Goal: Information Seeking & Learning: Learn about a topic

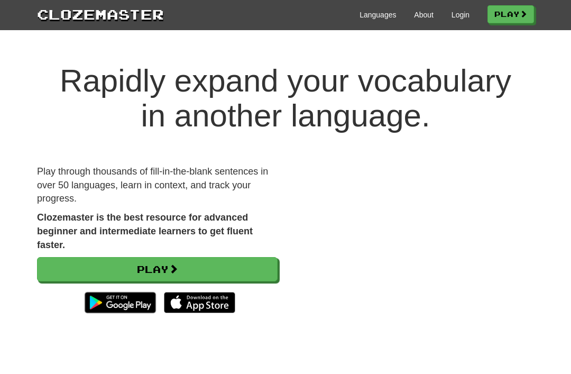
click at [449, 7] on div "Languages About Login Play" at bounding box center [349, 14] width 370 height 20
click at [453, 19] on link "Login" at bounding box center [461, 15] width 18 height 11
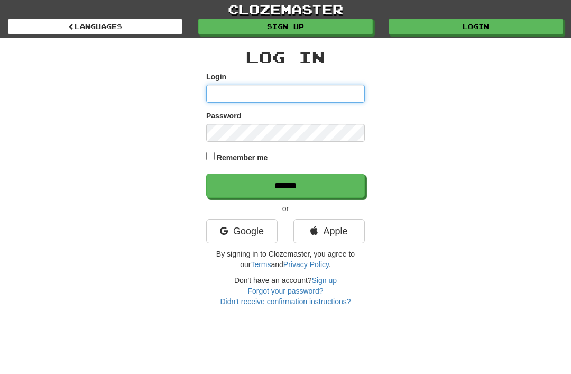
type input "********"
click at [286, 185] on input "******" at bounding box center [285, 186] width 159 height 24
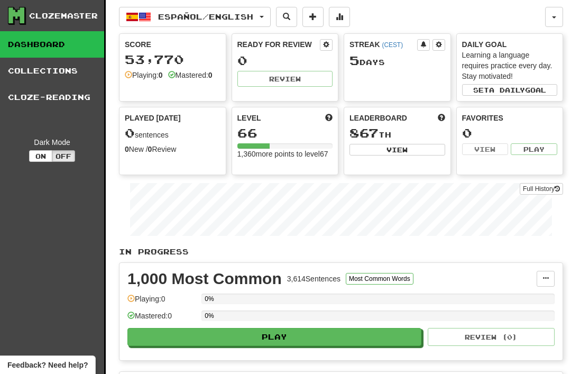
click at [157, 10] on button "Español / English" at bounding box center [195, 17] width 152 height 20
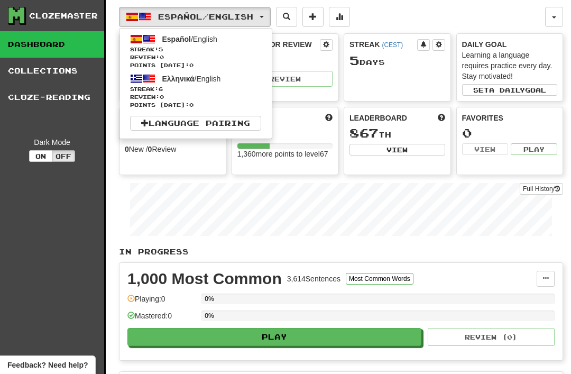
click at [164, 95] on span "Review: 0" at bounding box center [195, 97] width 131 height 8
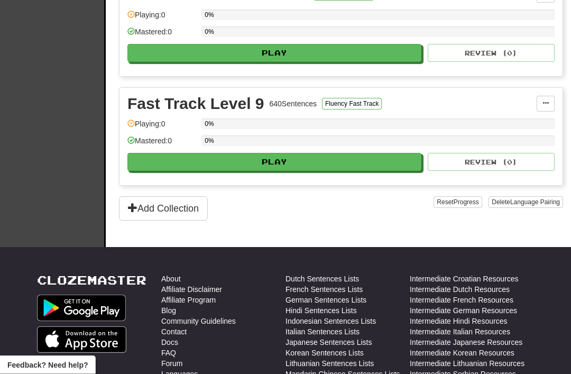
scroll to position [1047, 0]
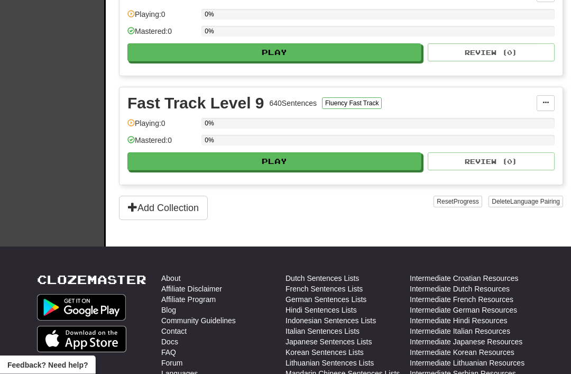
click at [278, 165] on button "Play" at bounding box center [275, 162] width 294 height 18
select select "**"
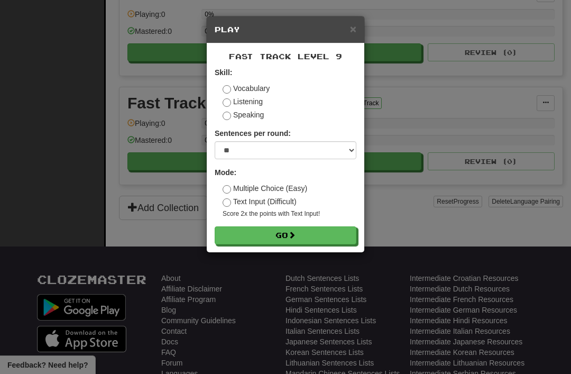
click at [274, 236] on button "Go" at bounding box center [286, 235] width 142 height 18
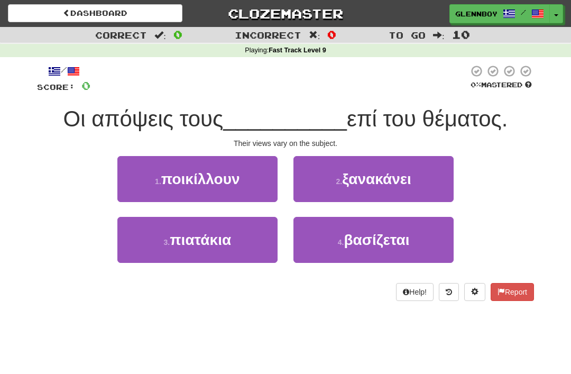
click at [190, 186] on span "ποικίλλουν" at bounding box center [200, 179] width 79 height 16
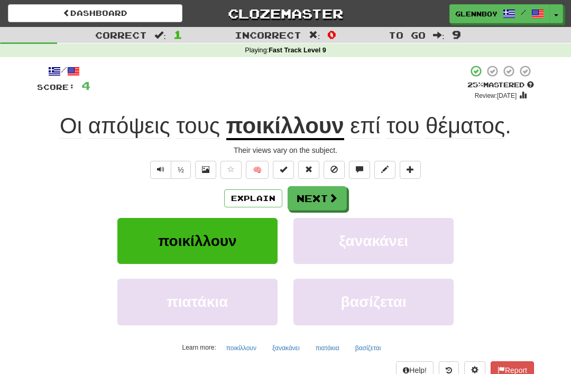
click at [246, 197] on button "Explain" at bounding box center [253, 198] width 58 height 18
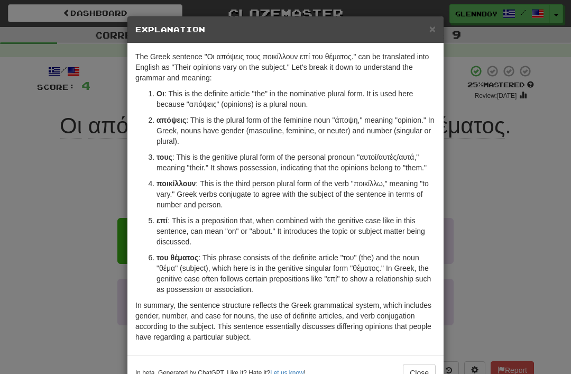
click at [442, 21] on div "× Explanation" at bounding box center [286, 29] width 316 height 27
click at [442, 35] on div "× Explanation" at bounding box center [286, 29] width 316 height 27
click at [434, 28] on span "×" at bounding box center [433, 29] width 6 height 12
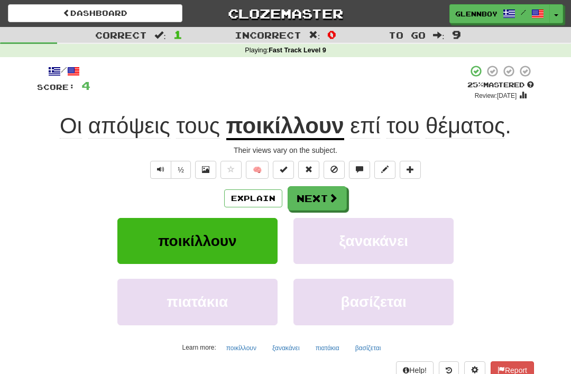
click at [341, 165] on button at bounding box center [334, 170] width 21 height 18
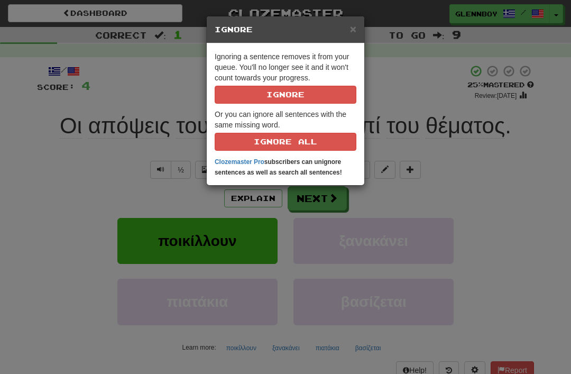
click at [426, 84] on div "× Ignore Ignoring a sentence removes it from your queue. You'll no longer see i…" at bounding box center [285, 187] width 571 height 374
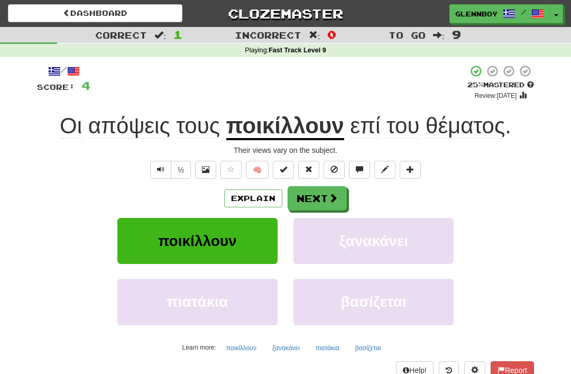
click at [262, 196] on button "Explain" at bounding box center [253, 198] width 58 height 18
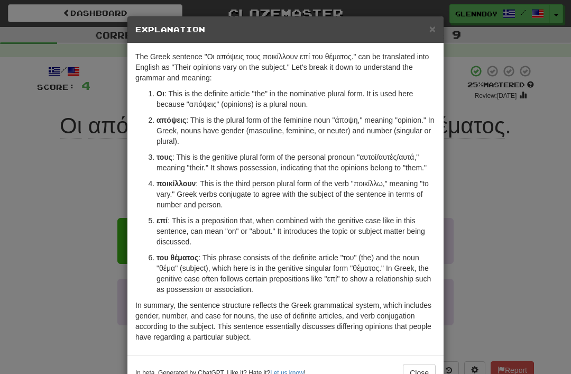
click at [422, 359] on div "In beta. Generated by ChatGPT. Like it? Hate it? Let us know ! Close" at bounding box center [286, 373] width 316 height 34
click at [415, 364] on button "Close" at bounding box center [419, 373] width 33 height 18
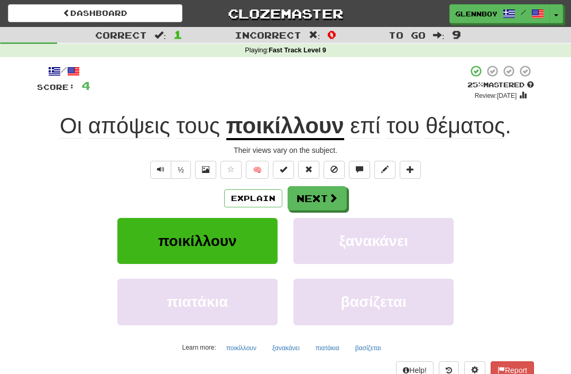
click at [338, 161] on button at bounding box center [334, 170] width 21 height 18
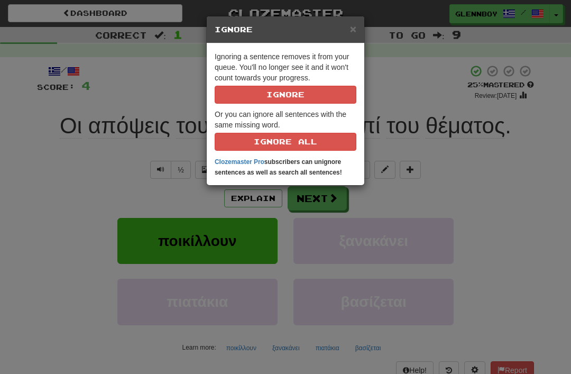
click at [283, 82] on p "Ignoring a sentence removes it from your queue. You'll no longer see it and it …" at bounding box center [286, 77] width 142 height 52
click at [283, 91] on button "Ignore" at bounding box center [286, 95] width 142 height 18
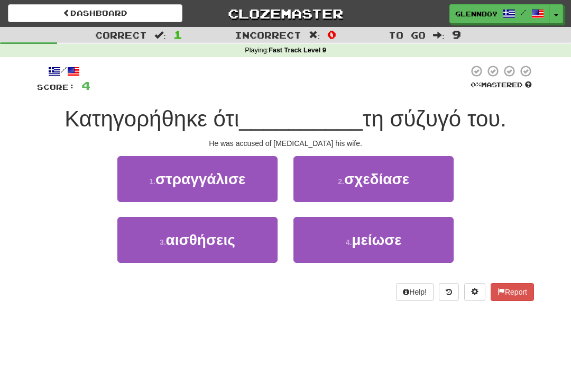
click at [205, 192] on button "1 . στραγγάλισε" at bounding box center [197, 179] width 160 height 46
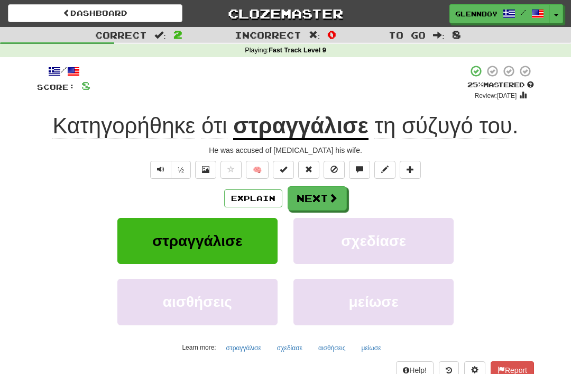
click at [252, 194] on button "Explain" at bounding box center [253, 198] width 58 height 18
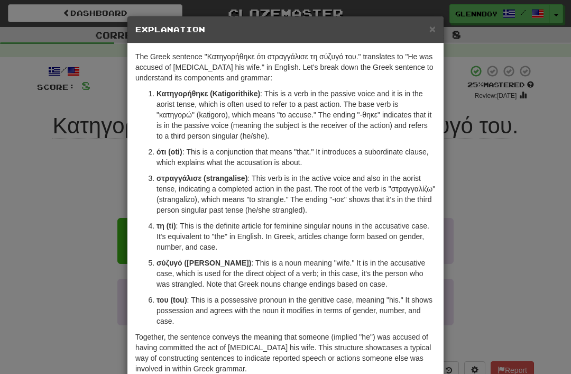
click at [433, 26] on span "×" at bounding box center [433, 29] width 6 height 12
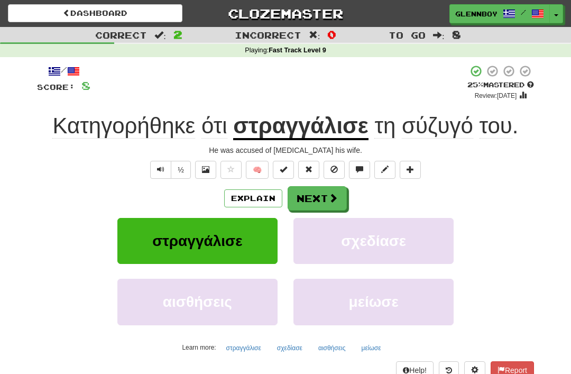
click at [254, 192] on button "Explain" at bounding box center [253, 198] width 58 height 18
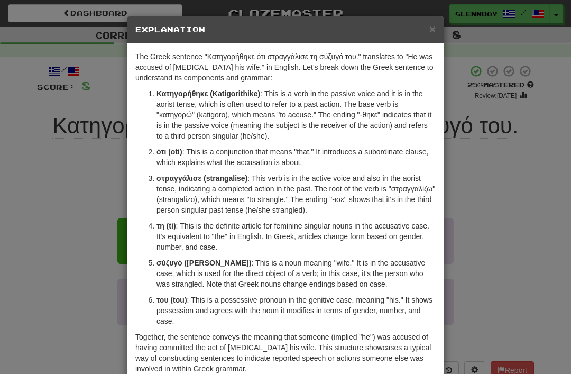
click at [432, 24] on span "×" at bounding box center [433, 29] width 6 height 12
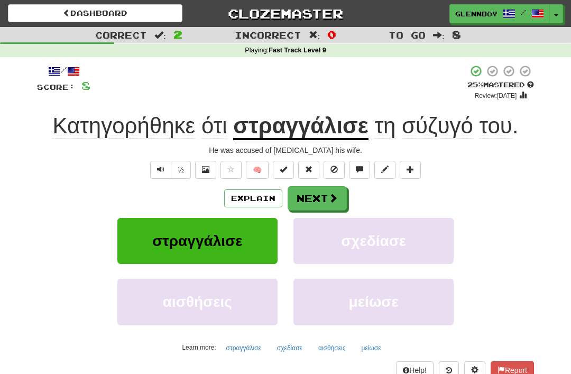
click at [336, 169] on span at bounding box center [334, 169] width 7 height 7
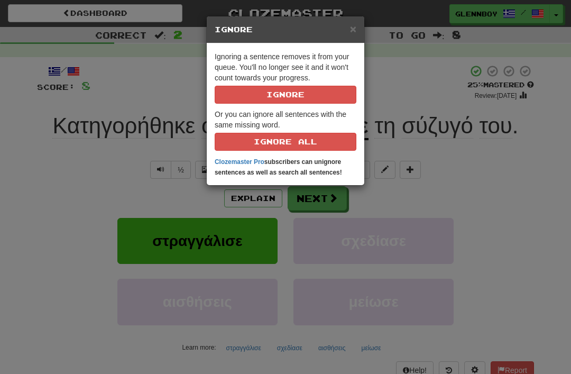
click at [276, 95] on button "Ignore" at bounding box center [286, 95] width 142 height 18
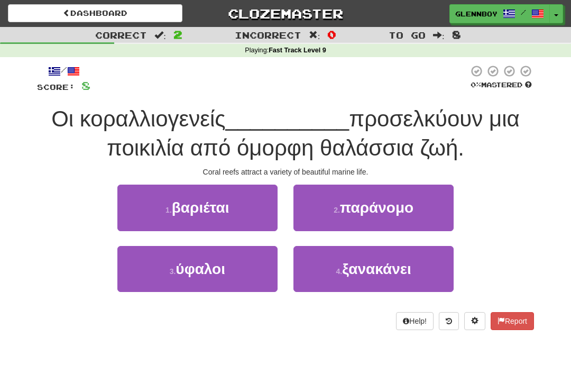
click at [207, 274] on span "ύφαλοι" at bounding box center [201, 269] width 50 height 16
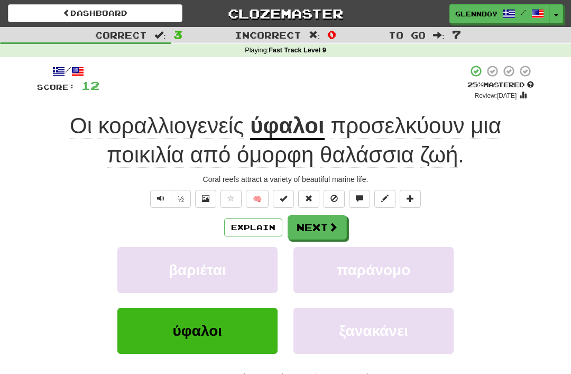
click at [244, 224] on button "Explain" at bounding box center [253, 228] width 58 height 18
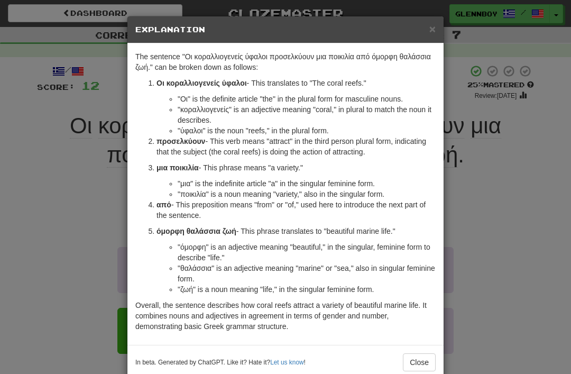
click at [417, 363] on button "Close" at bounding box center [419, 362] width 33 height 18
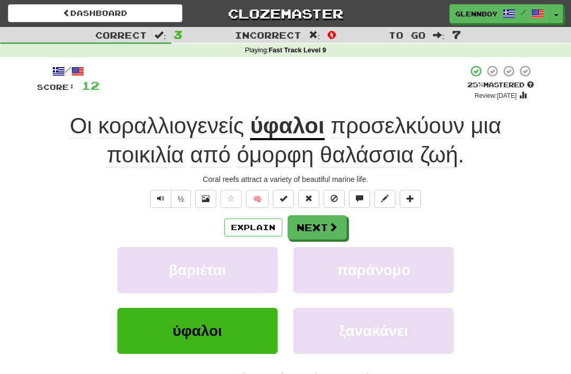
click at [328, 192] on button at bounding box center [334, 199] width 21 height 18
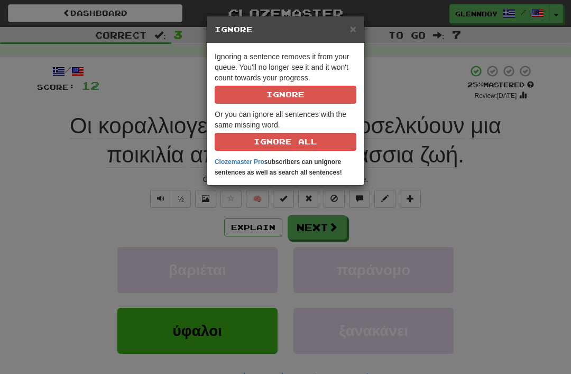
click at [263, 93] on button "Ignore" at bounding box center [286, 95] width 142 height 18
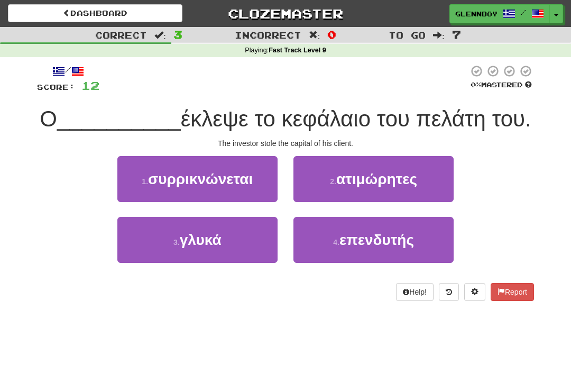
click at [357, 248] on span "επενδυτής" at bounding box center [377, 240] width 75 height 16
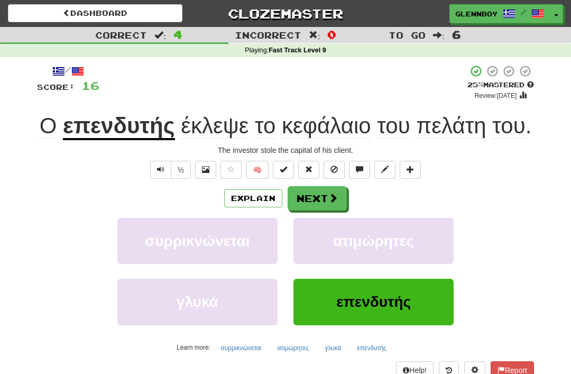
click at [331, 173] on span at bounding box center [334, 169] width 7 height 7
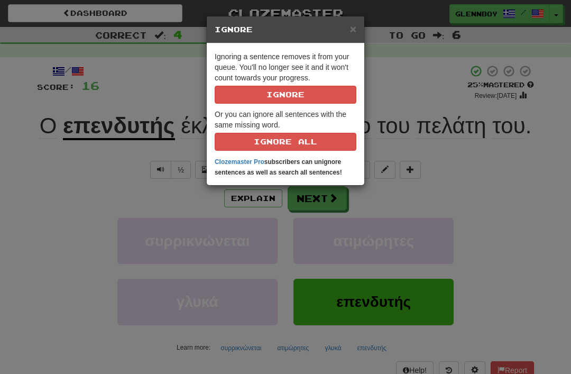
click at [267, 91] on button "Ignore" at bounding box center [286, 95] width 142 height 18
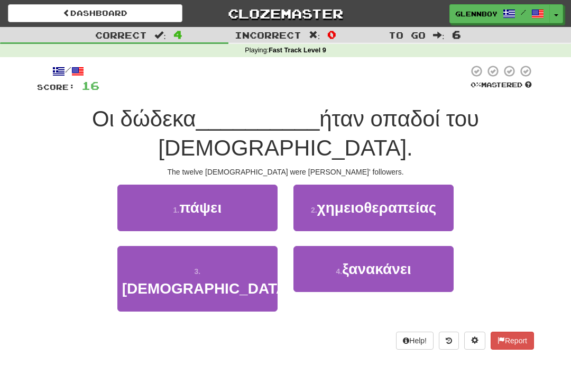
click at [184, 248] on button "3 . απόστολοι" at bounding box center [197, 279] width 160 height 66
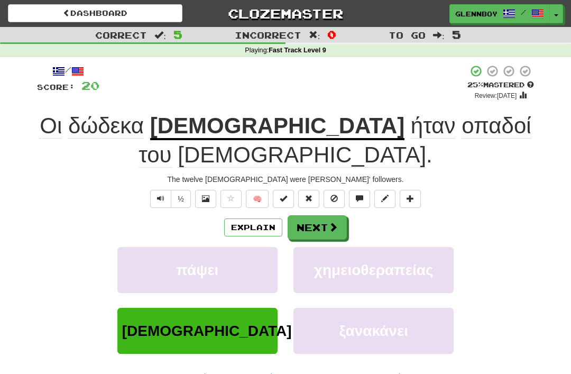
click at [248, 219] on button "Explain" at bounding box center [253, 228] width 58 height 18
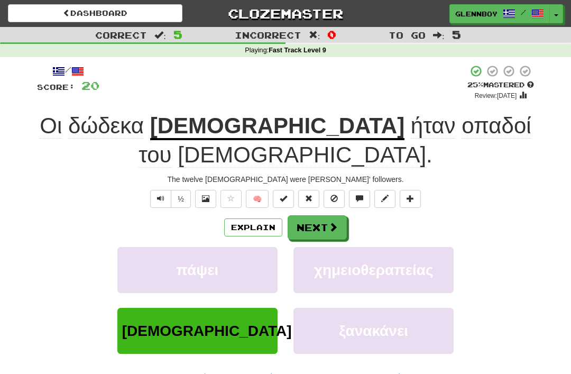
click at [332, 195] on span at bounding box center [334, 198] width 7 height 7
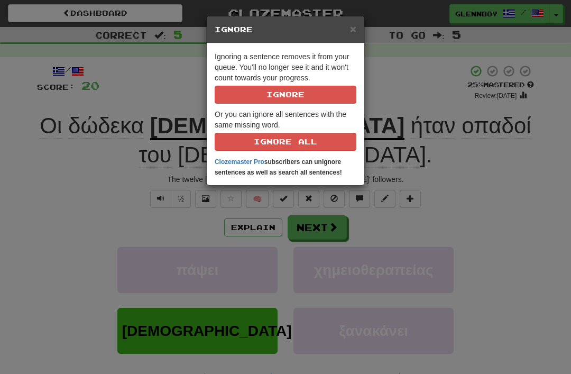
click at [283, 94] on button "Ignore" at bounding box center [286, 95] width 142 height 18
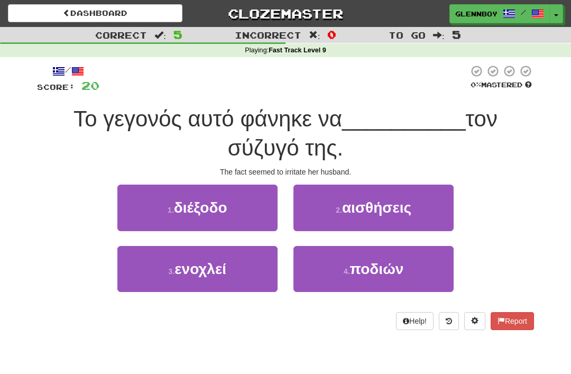
click at [195, 281] on button "3 . ενοχλεί" at bounding box center [197, 269] width 160 height 46
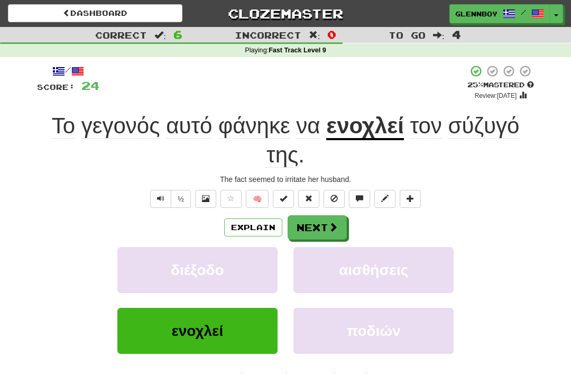
click at [157, 190] on button "Text-to-speech controls" at bounding box center [160, 199] width 21 height 18
click at [158, 195] on span "Text-to-speech controls" at bounding box center [160, 198] width 7 height 7
click at [332, 196] on span at bounding box center [334, 198] width 7 height 7
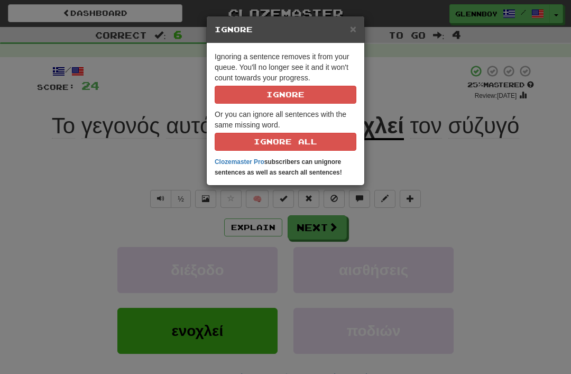
click at [266, 94] on button "Ignore" at bounding box center [286, 95] width 142 height 18
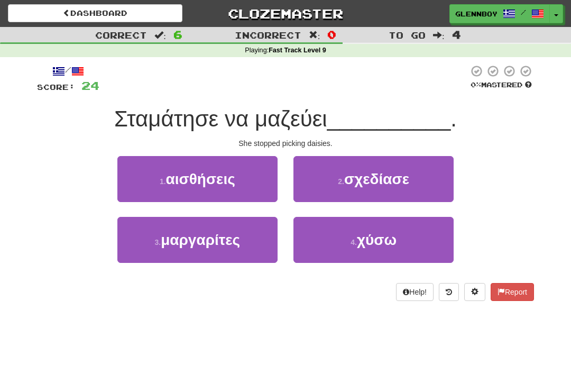
click at [196, 242] on span "μαργαρίτες" at bounding box center [200, 240] width 79 height 16
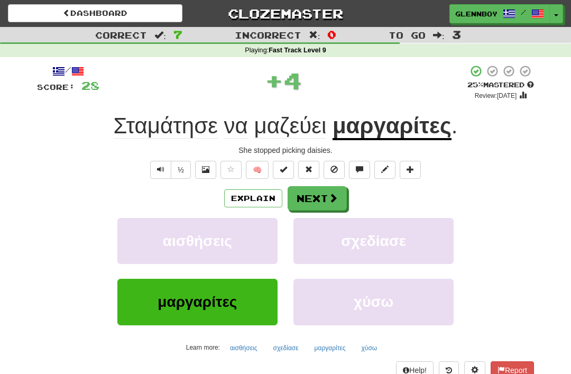
click at [253, 196] on button "Explain" at bounding box center [253, 198] width 58 height 18
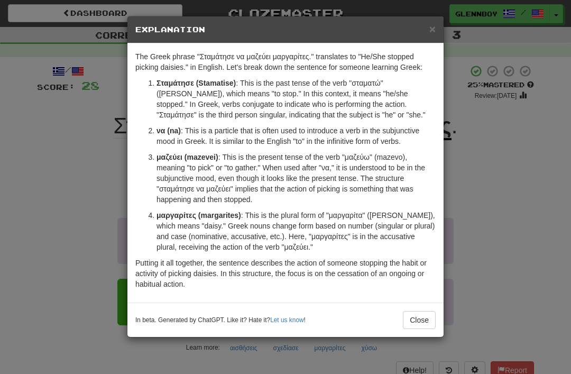
click at [410, 314] on button "Close" at bounding box center [419, 320] width 33 height 18
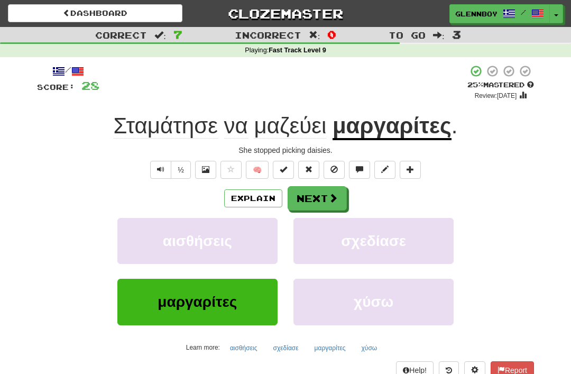
click at [330, 166] on button at bounding box center [334, 170] width 21 height 18
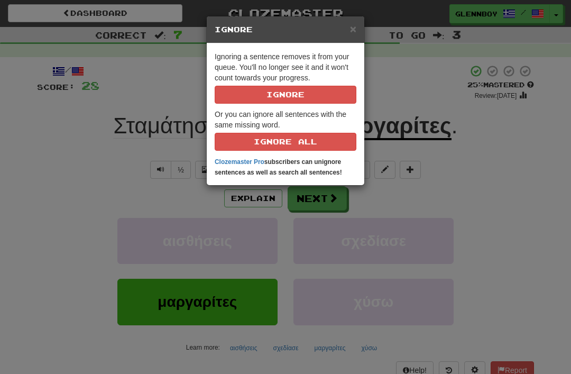
click at [266, 88] on button "Ignore" at bounding box center [286, 95] width 142 height 18
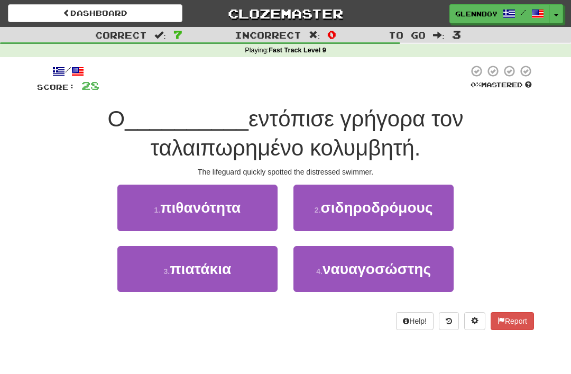
click at [349, 262] on span "ναυαγοσώστης" at bounding box center [377, 269] width 108 height 16
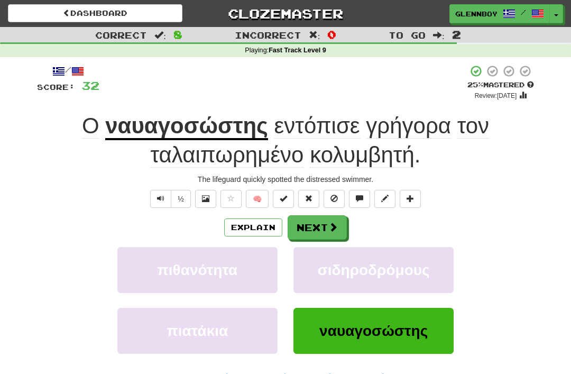
click at [252, 229] on button "Explain" at bounding box center [253, 228] width 58 height 18
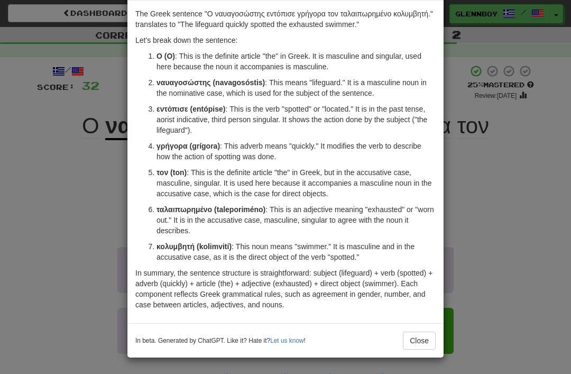
scroll to position [43, 0]
click at [410, 348] on button "Close" at bounding box center [419, 341] width 33 height 18
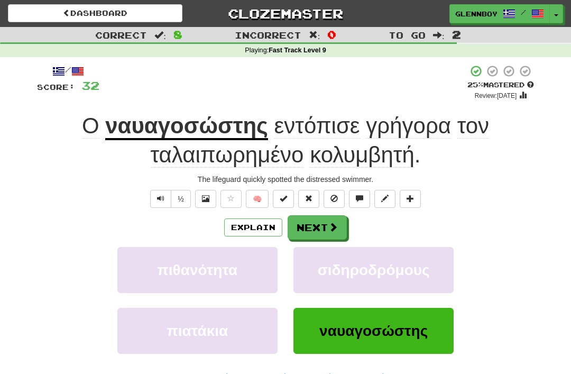
click at [413, 351] on div at bounding box center [285, 187] width 571 height 374
click at [326, 196] on button at bounding box center [334, 199] width 21 height 18
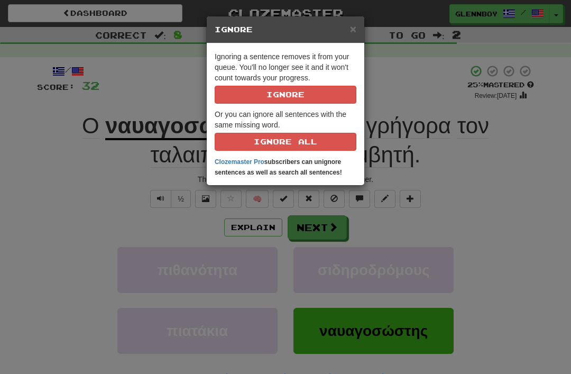
click at [257, 99] on button "Ignore" at bounding box center [286, 95] width 142 height 18
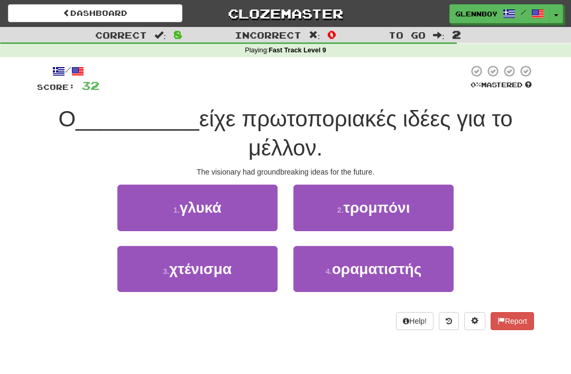
click at [345, 274] on span "οραματιστής" at bounding box center [377, 269] width 90 height 16
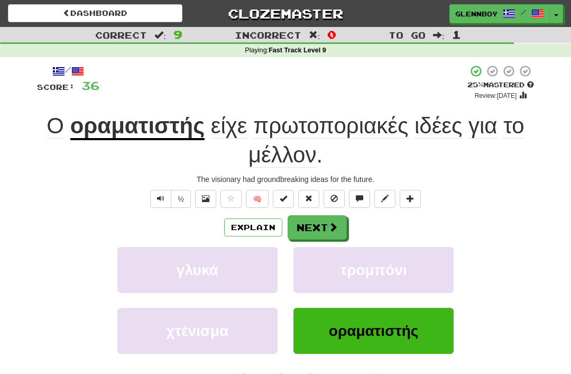
click at [247, 222] on button "Explain" at bounding box center [253, 228] width 58 height 18
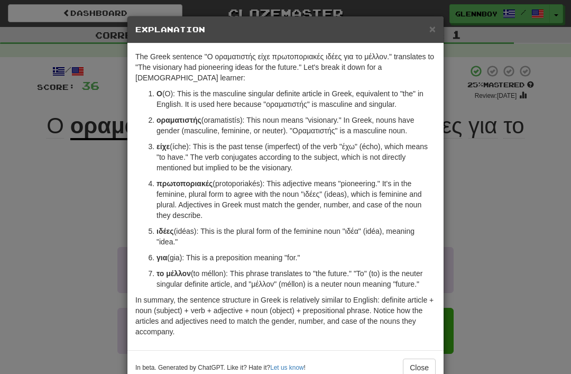
click at [412, 370] on button "Close" at bounding box center [419, 368] width 33 height 18
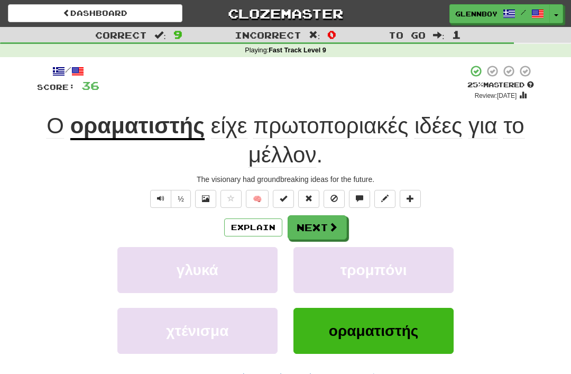
click at [334, 201] on span at bounding box center [334, 198] width 7 height 7
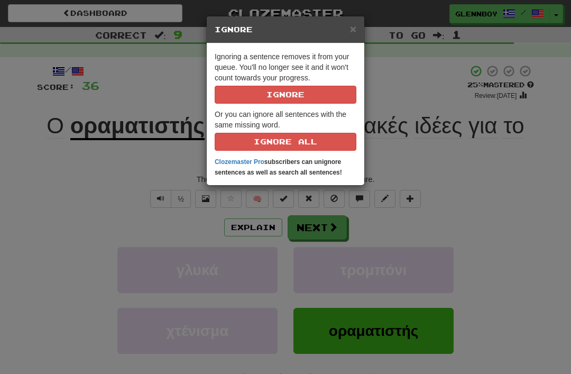
click at [261, 91] on button "Ignore" at bounding box center [286, 95] width 142 height 18
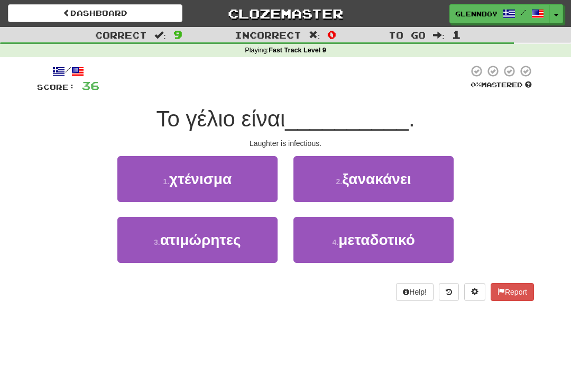
click at [334, 250] on button "4 . μεταδοτικό" at bounding box center [374, 240] width 160 height 46
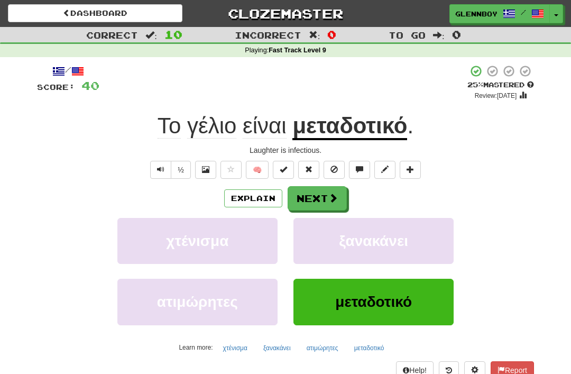
click at [333, 166] on span at bounding box center [334, 169] width 7 height 7
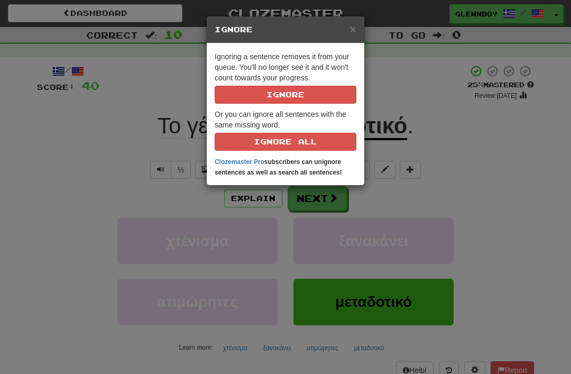
click at [284, 94] on button "Ignore" at bounding box center [286, 95] width 142 height 18
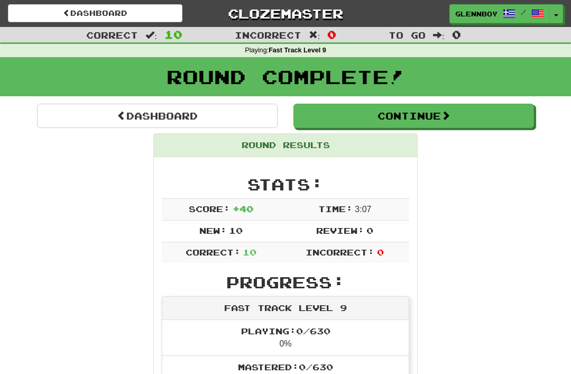
click at [94, 6] on link "Dashboard" at bounding box center [95, 13] width 175 height 18
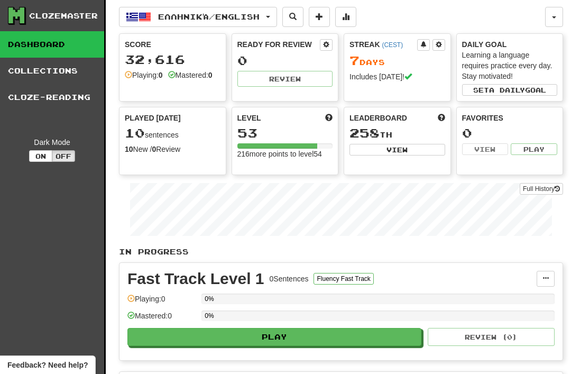
click at [177, 16] on span "Ελληνικά / English" at bounding box center [209, 16] width 102 height 9
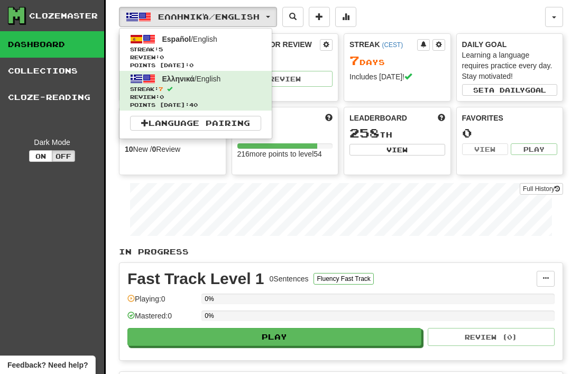
click at [163, 49] on span "5" at bounding box center [161, 49] width 4 height 6
